Goal: Task Accomplishment & Management: Use online tool/utility

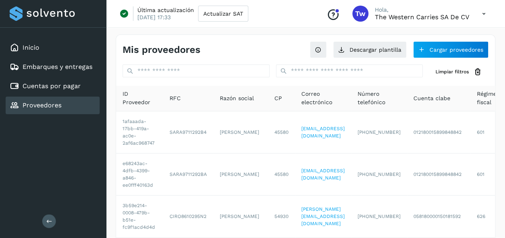
click at [428, 51] on button "Cargar proveedores" at bounding box center [450, 49] width 75 height 17
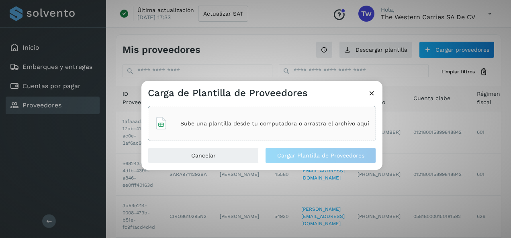
click at [283, 122] on p "Sube una plantilla desde tu computadora o arrastra el archivo aquí" at bounding box center [274, 123] width 189 height 7
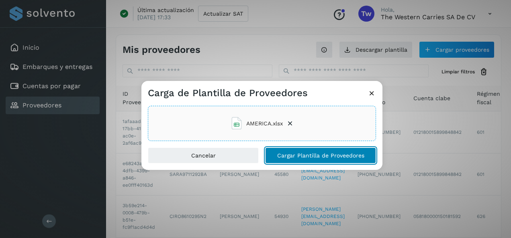
click at [285, 149] on button "Cargar Plantilla de Proveedores" at bounding box center [320, 156] width 111 height 16
